Goal: Find specific page/section: Find specific page/section

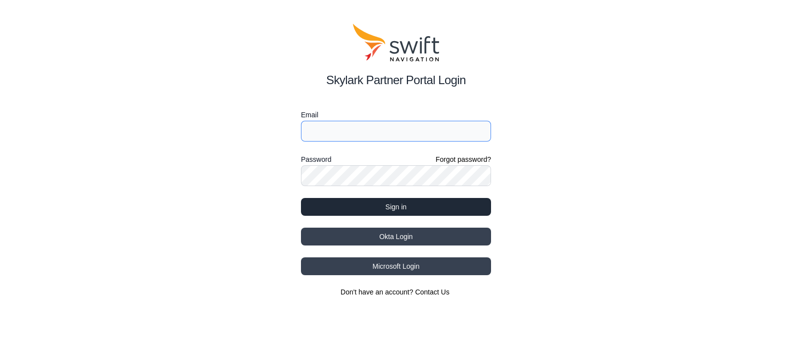
type input "[PERSON_NAME][EMAIL_ADDRESS][PERSON_NAME]"
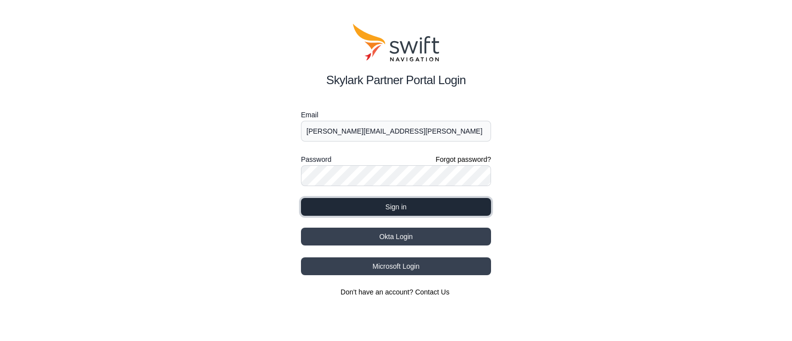
click at [369, 208] on button "Sign in" at bounding box center [396, 207] width 190 height 18
select select
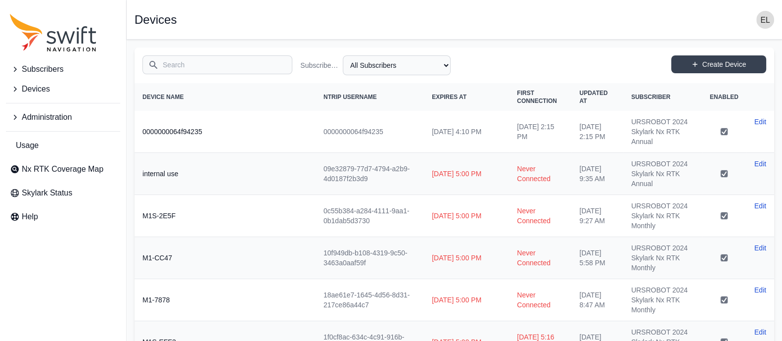
click at [31, 119] on span "Administration" at bounding box center [47, 117] width 50 height 12
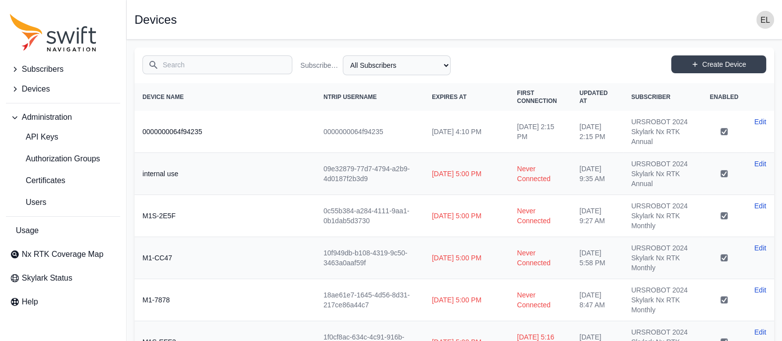
scroll to position [117, 0]
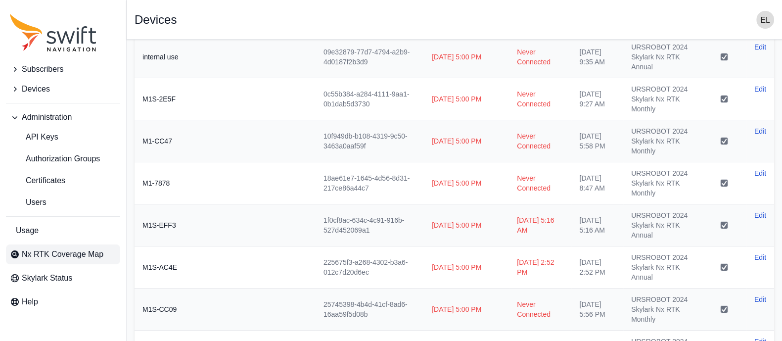
click at [61, 251] on span "Nx RTK Coverage Map" at bounding box center [63, 254] width 82 height 12
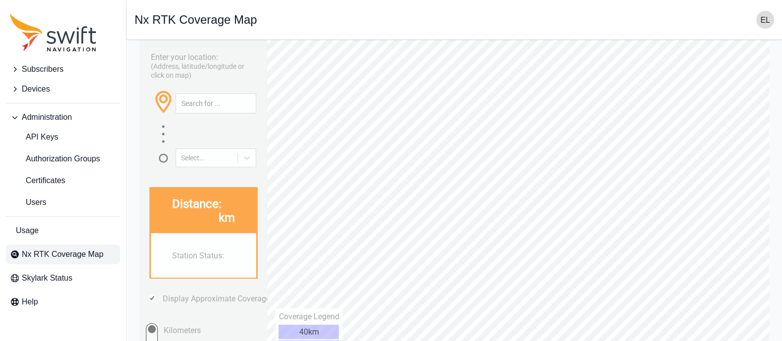
scroll to position [59, 0]
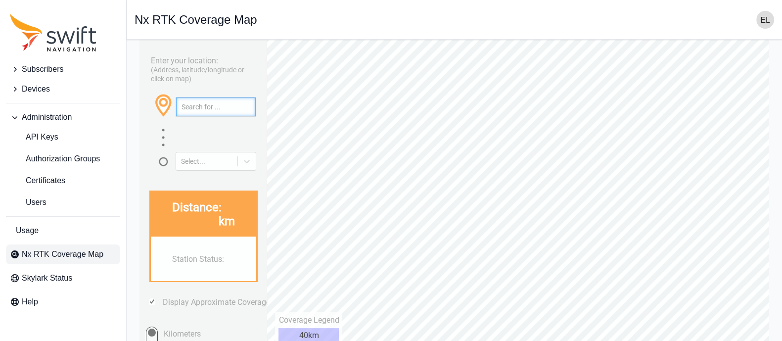
click at [195, 100] on input "text" at bounding box center [216, 106] width 80 height 19
click at [199, 110] on input "text" at bounding box center [216, 106] width 80 height 19
type input "d"
type input "42.8865480453659, -88.17795604150551"
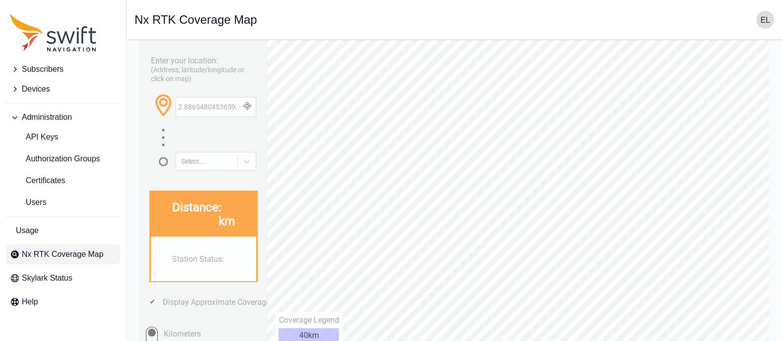
click at [246, 108] on button "button" at bounding box center [247, 106] width 16 height 19
click at [250, 160] on icon at bounding box center [247, 161] width 10 height 10
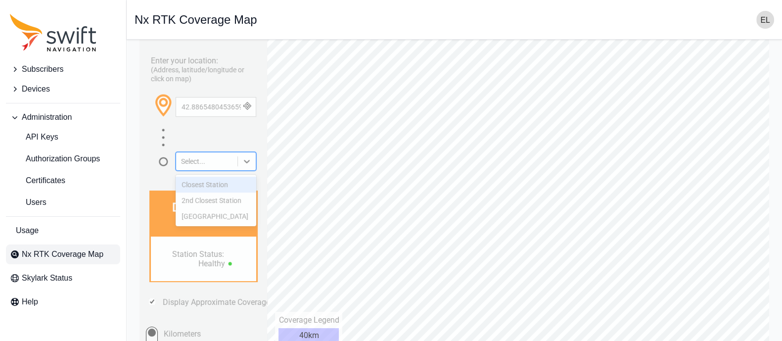
click at [225, 185] on div "Closest Station" at bounding box center [216, 185] width 81 height 16
